Goal: Task Accomplishment & Management: Manage account settings

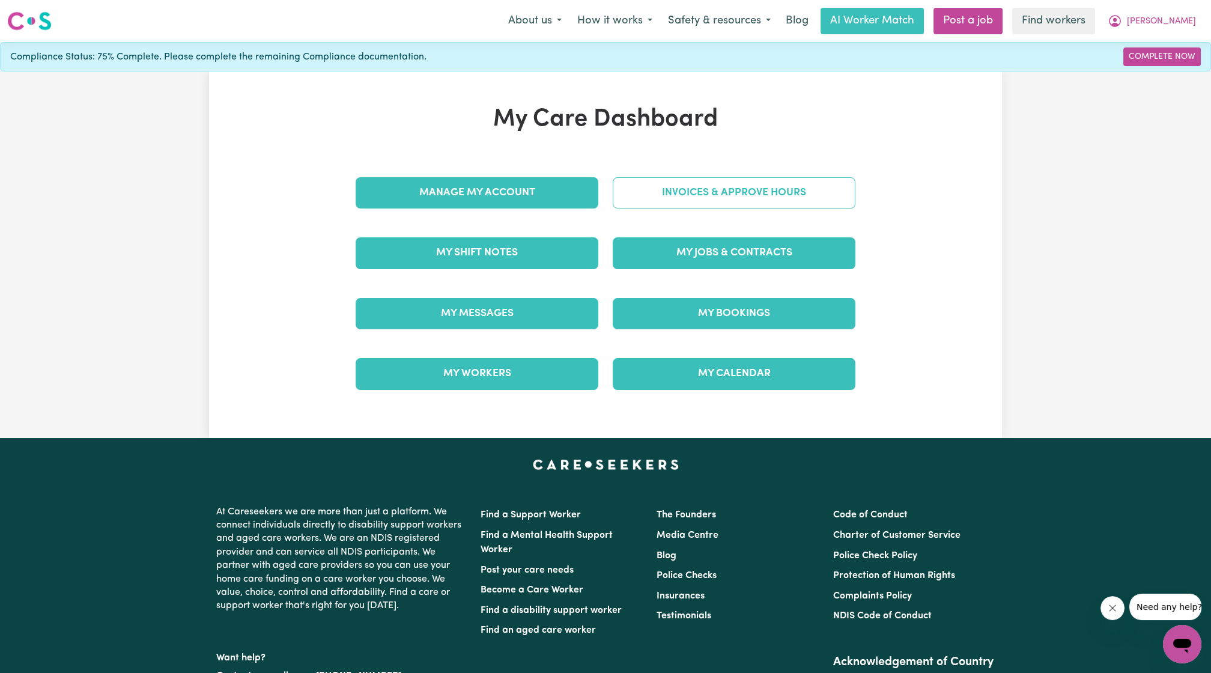
click at [670, 190] on link "Invoices & Approve Hours" at bounding box center [734, 192] width 243 height 31
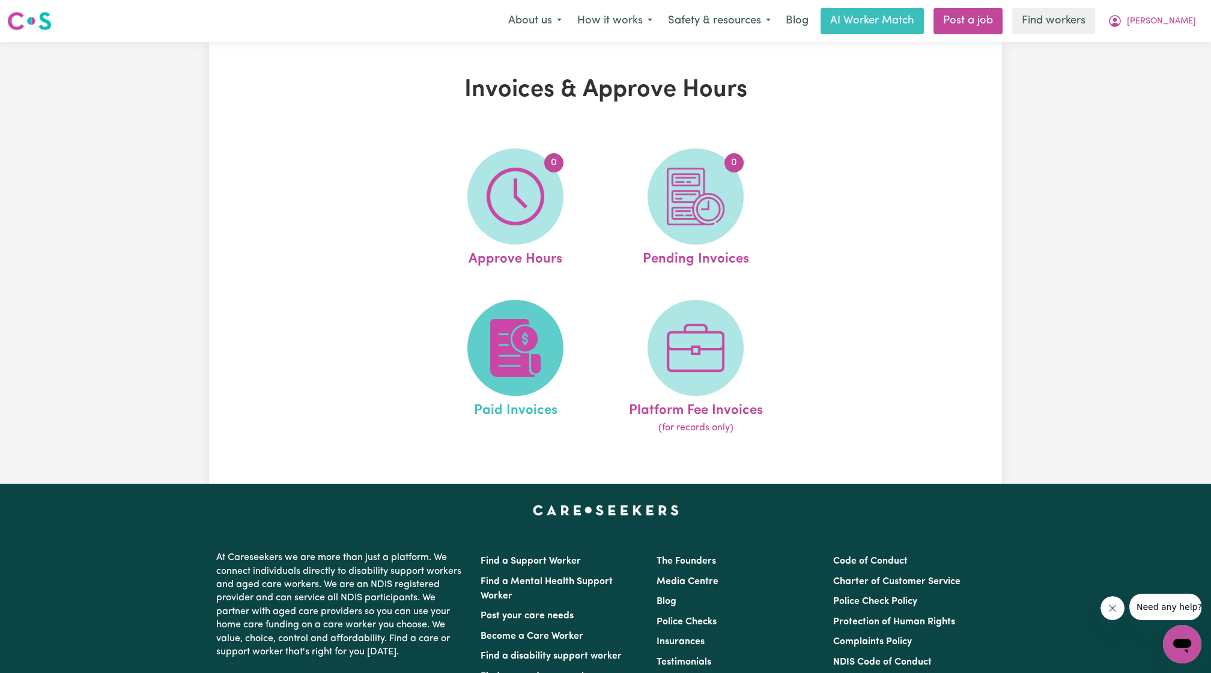
click at [546, 360] on span at bounding box center [515, 348] width 96 height 96
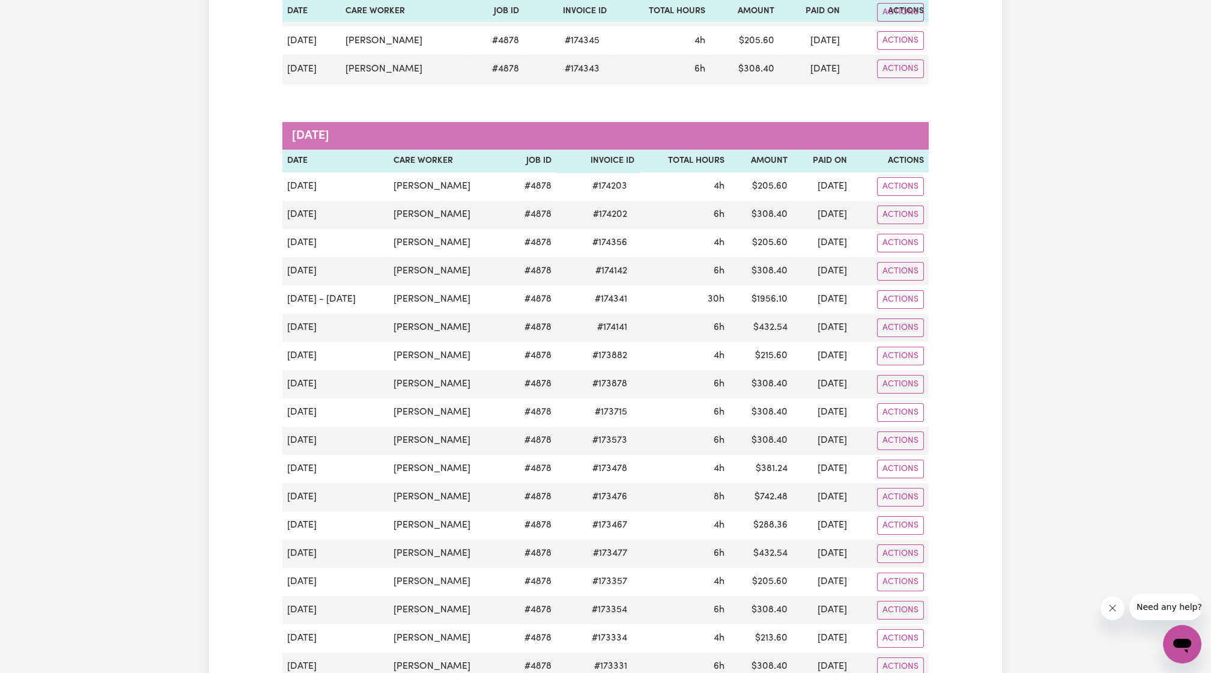
scroll to position [222, 0]
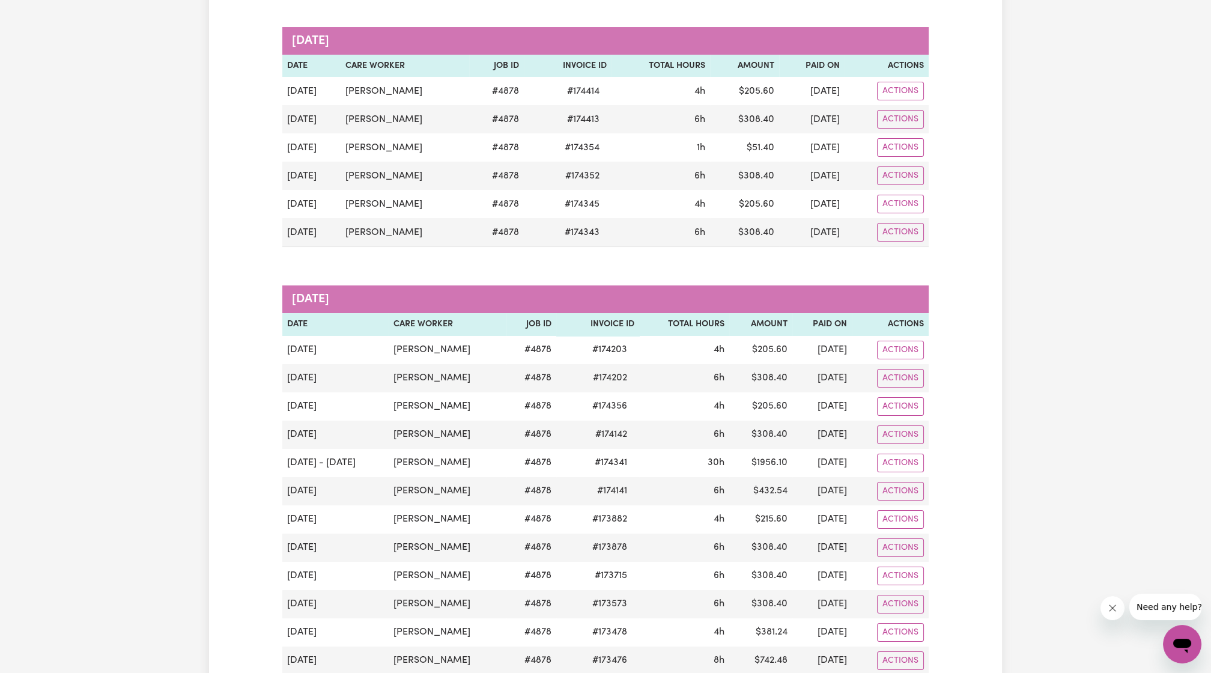
scroll to position [308, 0]
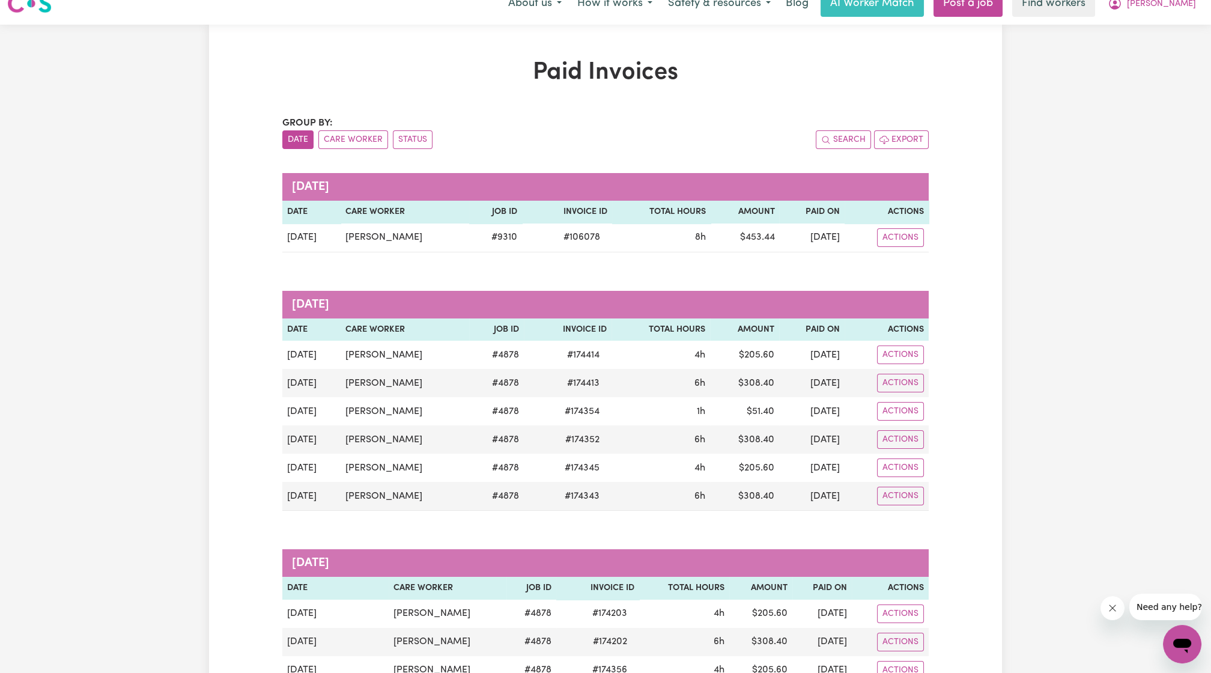
scroll to position [0, 0]
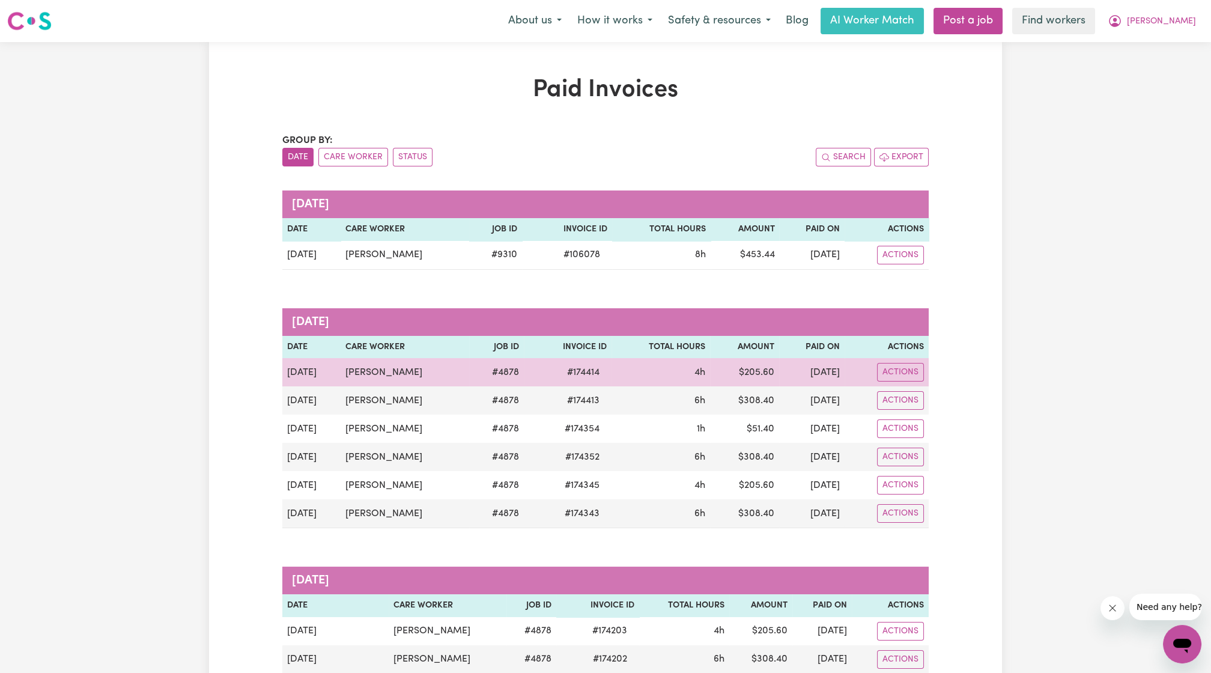
drag, startPoint x: 282, startPoint y: 372, endPoint x: 439, endPoint y: 380, distance: 157.0
click at [396, 383] on td "[PERSON_NAME]" at bounding box center [405, 372] width 129 height 28
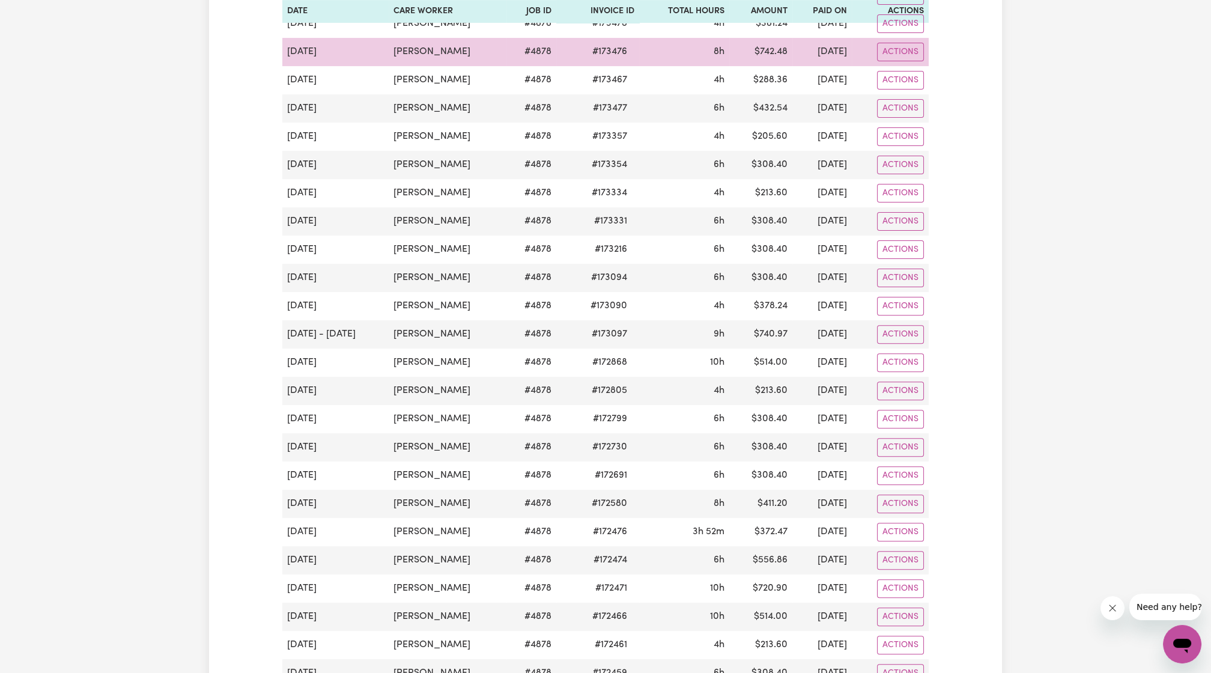
scroll to position [1113, 0]
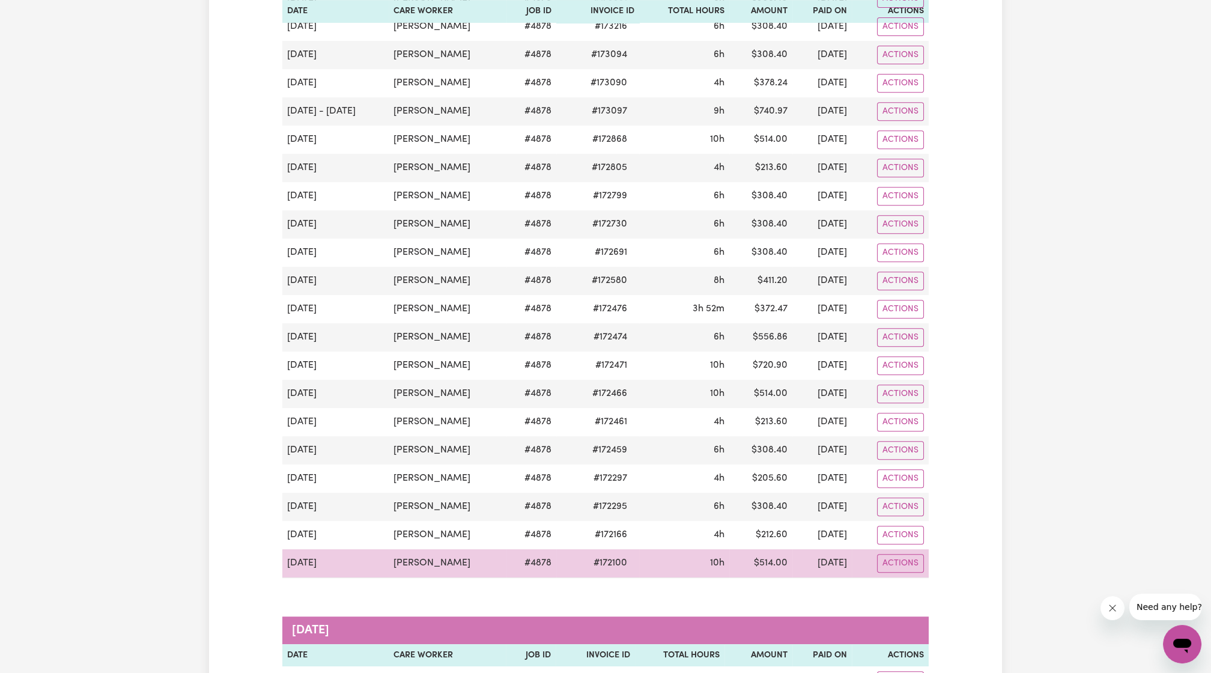
drag, startPoint x: 288, startPoint y: 151, endPoint x: 861, endPoint y: 549, distance: 697.9
copy tbody "[DATE] Wing [PERSON_NAME] Lo # 4878 # 174414 4h $ 205.60 [DATE] Actions [DATE] …"
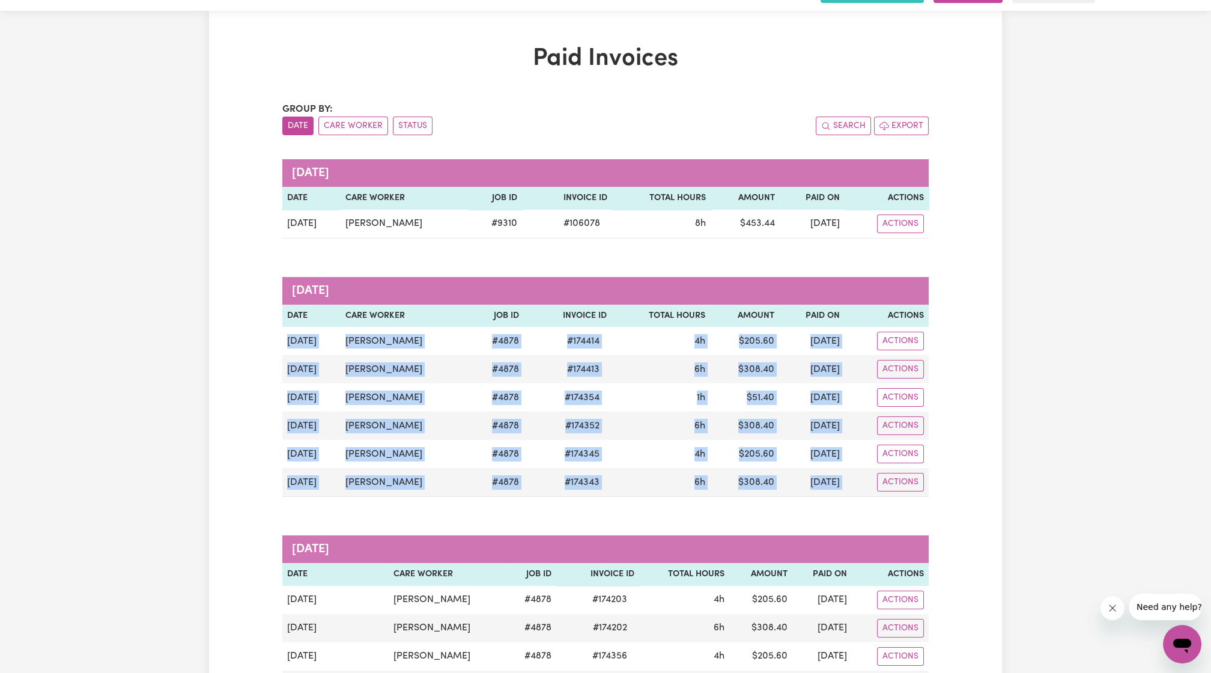
scroll to position [0, 0]
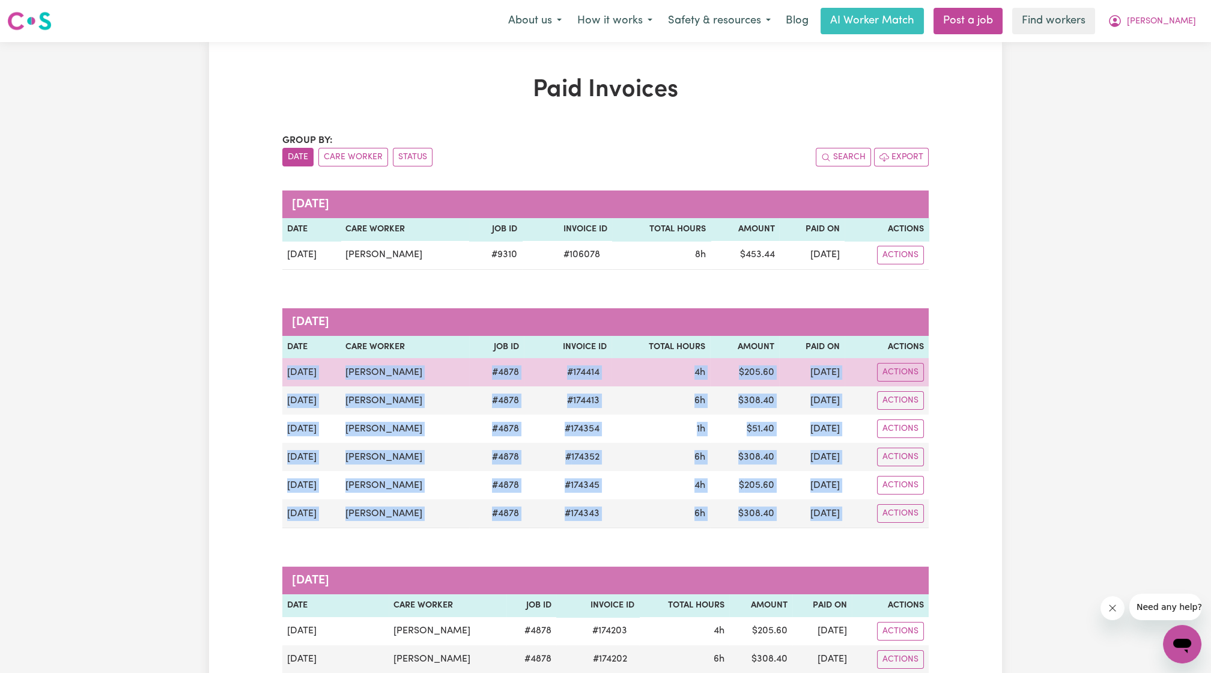
click at [431, 376] on td "[PERSON_NAME]" at bounding box center [405, 372] width 129 height 28
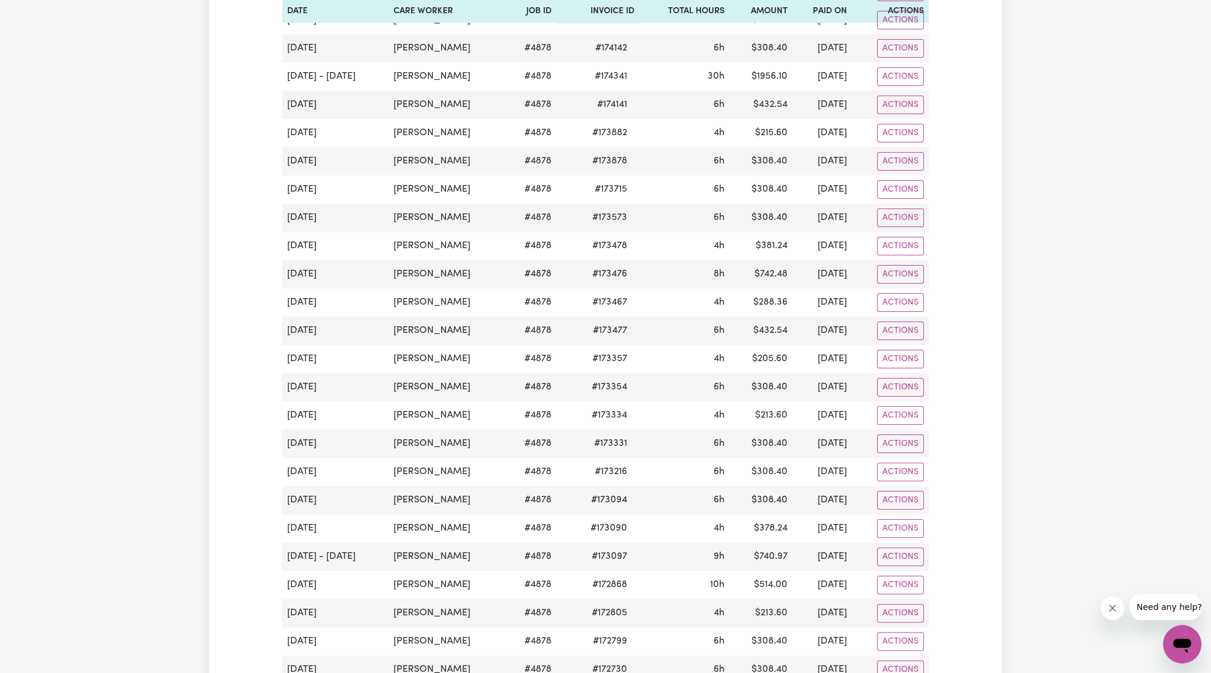
scroll to position [445, 0]
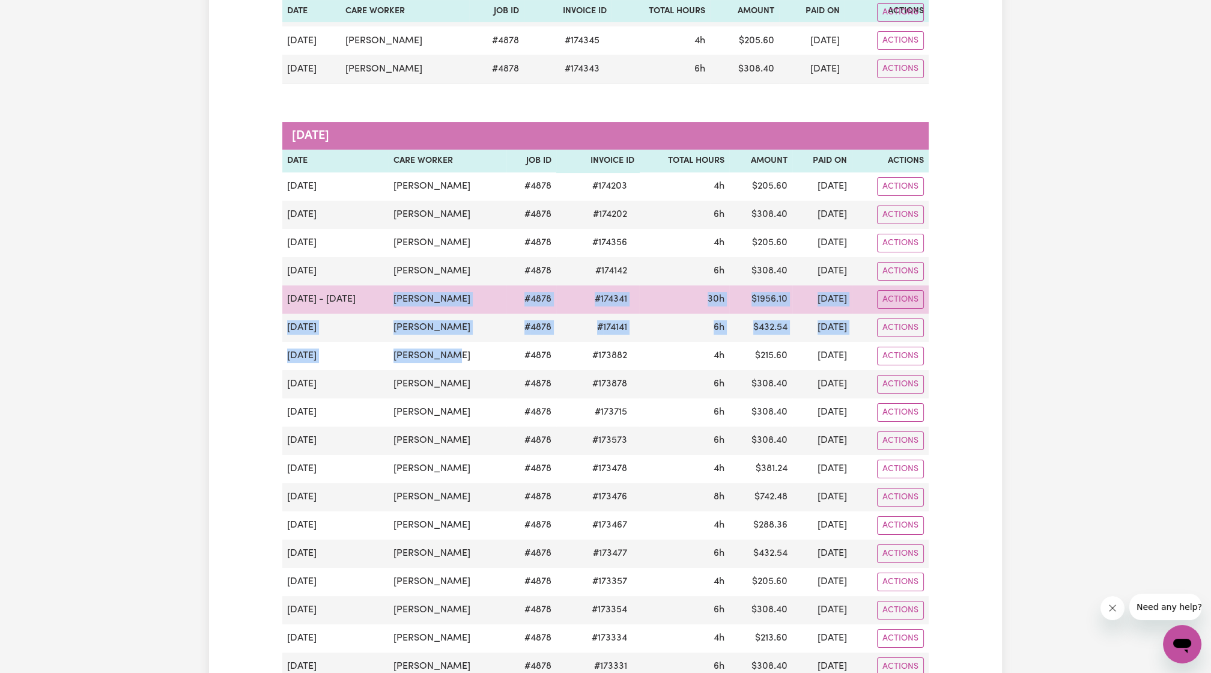
drag, startPoint x: 460, startPoint y: 352, endPoint x: 388, endPoint y: 287, distance: 96.9
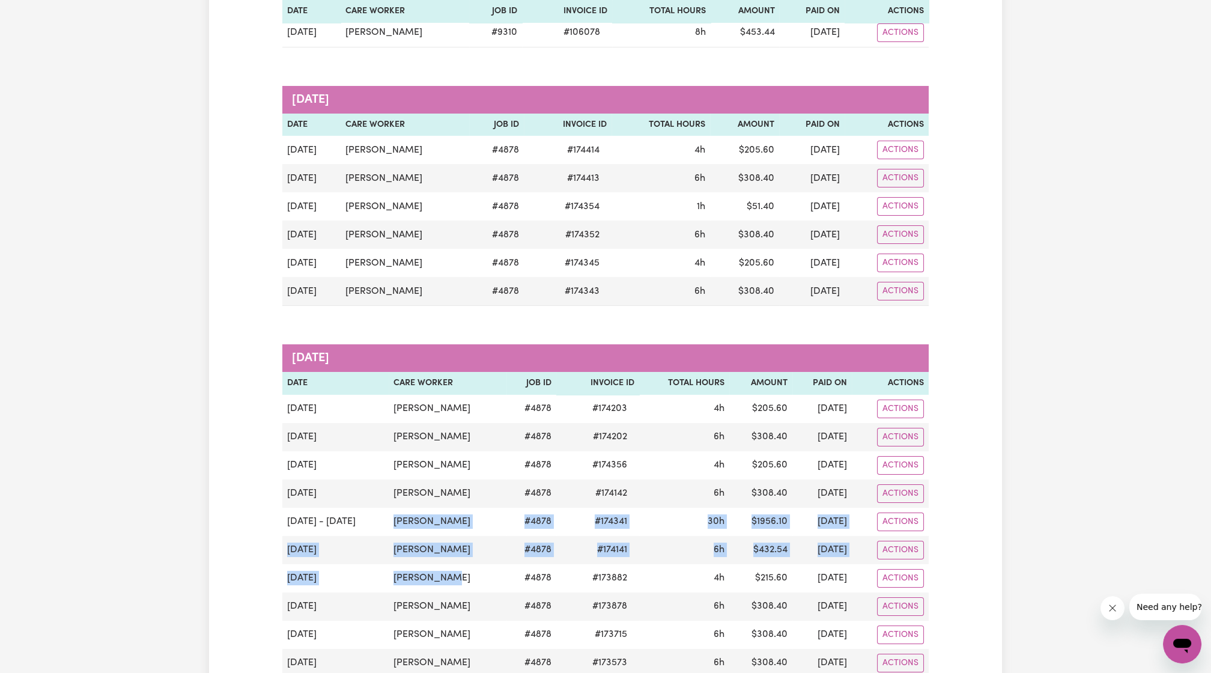
scroll to position [0, 0]
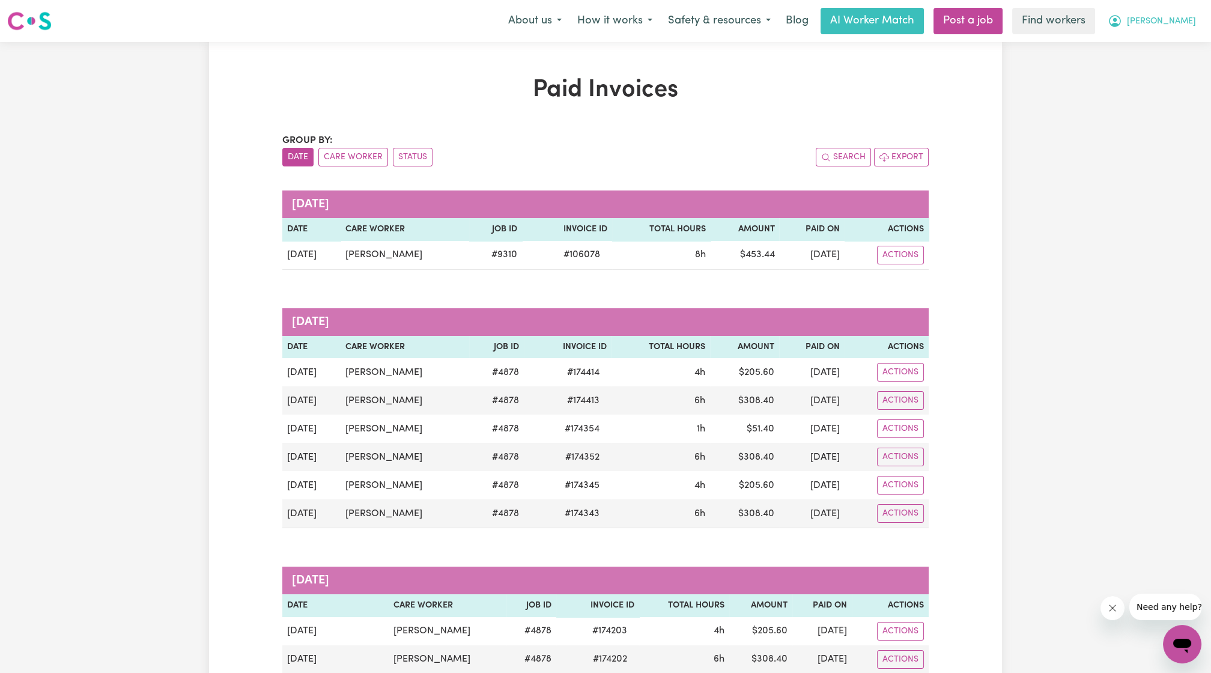
click at [1176, 25] on span "[PERSON_NAME]" at bounding box center [1161, 21] width 69 height 13
click at [1160, 65] on link "Logout" at bounding box center [1155, 69] width 95 height 23
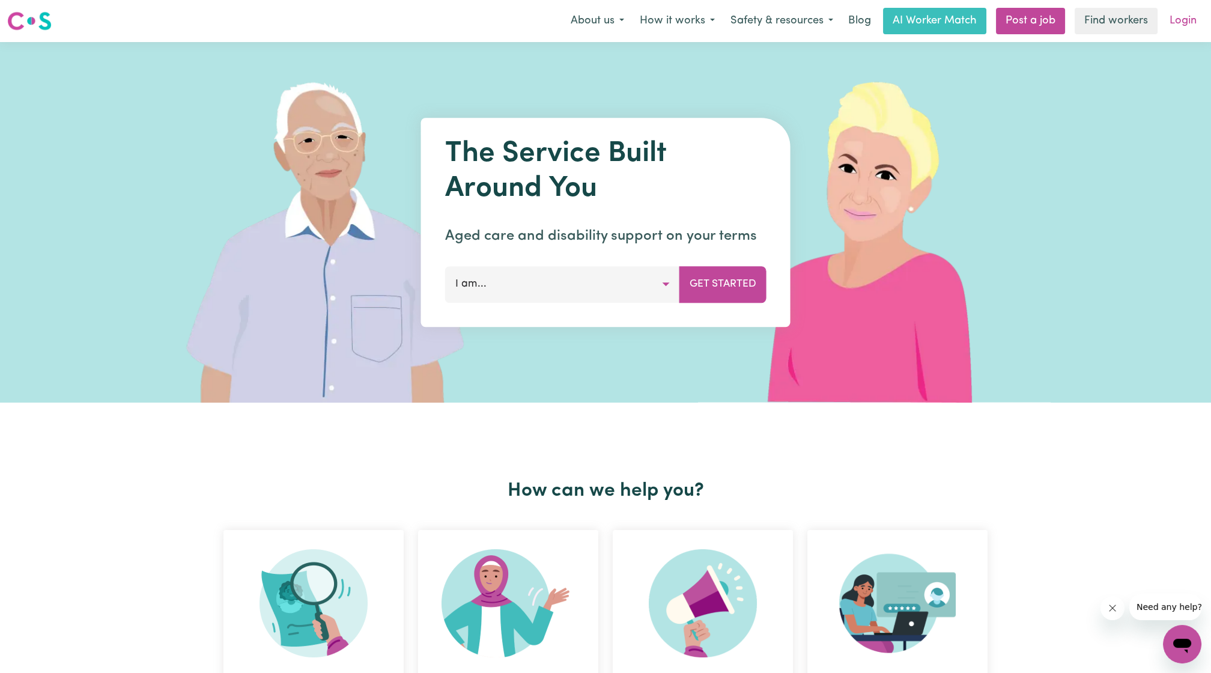
click at [1171, 22] on link "Login" at bounding box center [1182, 21] width 41 height 26
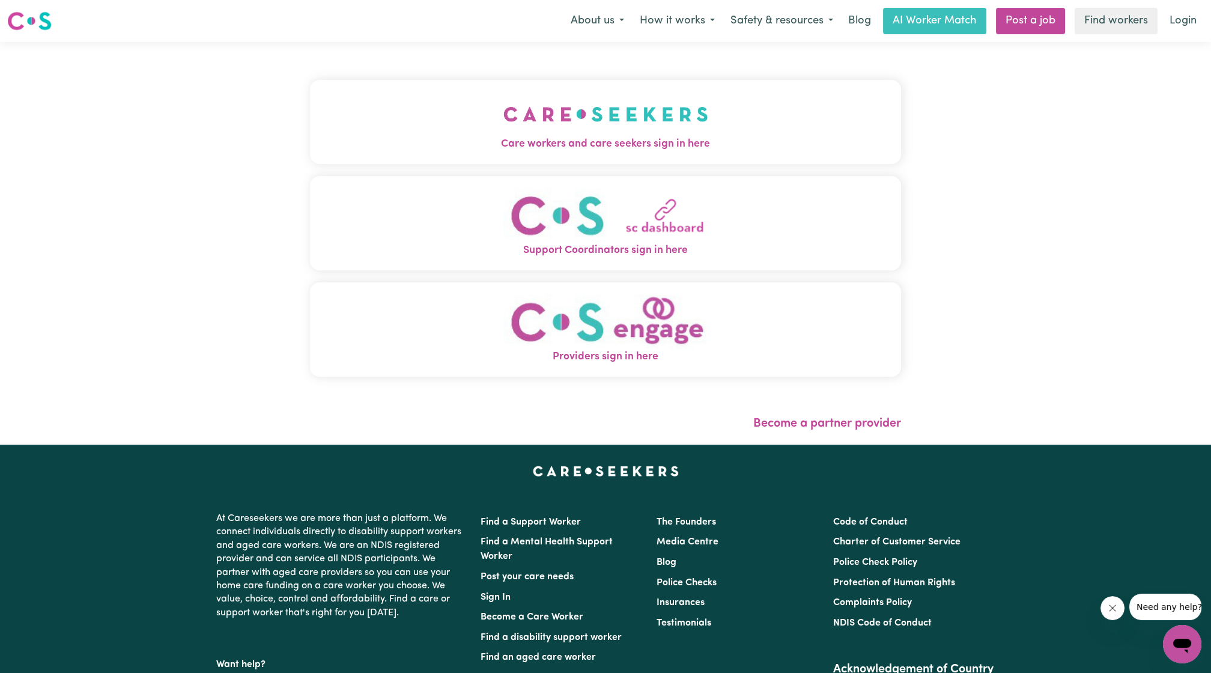
click at [706, 147] on span "Care workers and care seekers sign in here" at bounding box center [605, 144] width 591 height 16
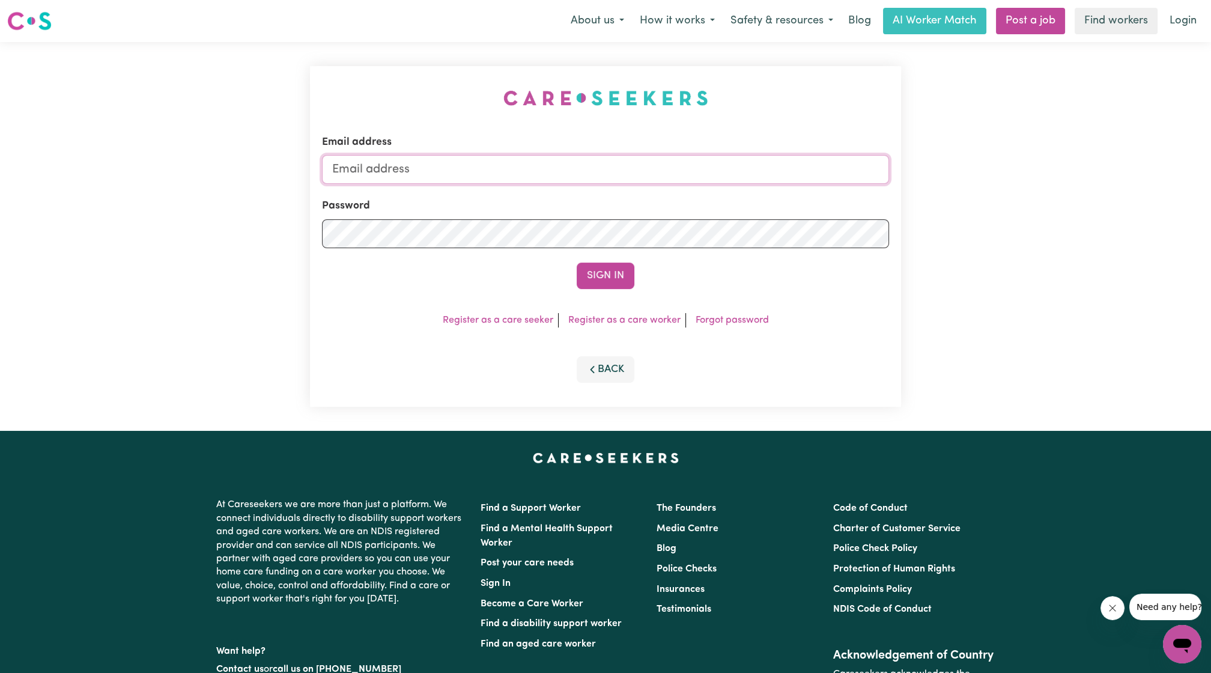
click at [608, 174] on input "Email address" at bounding box center [605, 169] width 567 height 29
drag, startPoint x: 396, startPoint y: 170, endPoint x: 649, endPoint y: 166, distance: 252.4
click at [649, 166] on input "[EMAIL_ADDRESS][PERSON_NAME][DOMAIN_NAME]" at bounding box center [605, 169] width 567 height 29
type input "[EMAIL_ADDRESS][DOMAIN_NAME]"
click at [610, 273] on button "Sign In" at bounding box center [606, 276] width 58 height 26
